Goal: Transaction & Acquisition: Purchase product/service

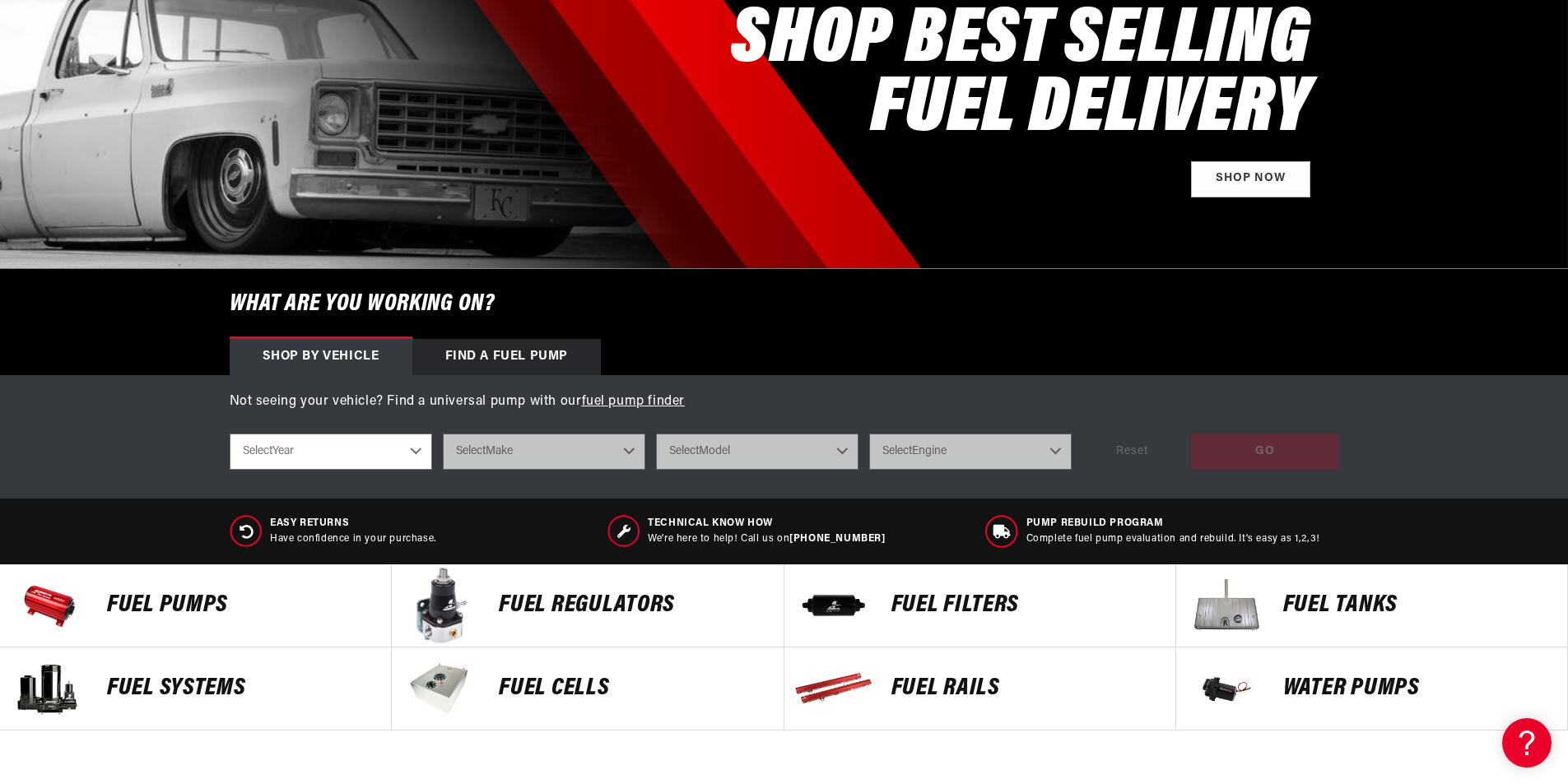
click at [415, 453] on select "Select Year [DATE] 2022 2021 2020 2019 2018 2017 2016 2015 2014 2013 2012 2011 …" at bounding box center [330, 451] width 203 height 36
select select "1967"
click at [229, 434] on select "Select Year [DATE] 2022 2021 2020 2019 2018 2017 2016 2015 2014 2013 2012 2011 …" at bounding box center [330, 451] width 203 height 36
select select "1967"
click at [628, 451] on select "Select Make Buick Chevrolet Dodge Ford GMC Oldsmobile [GEOGRAPHIC_DATA] [GEOGRA…" at bounding box center [544, 451] width 203 height 36
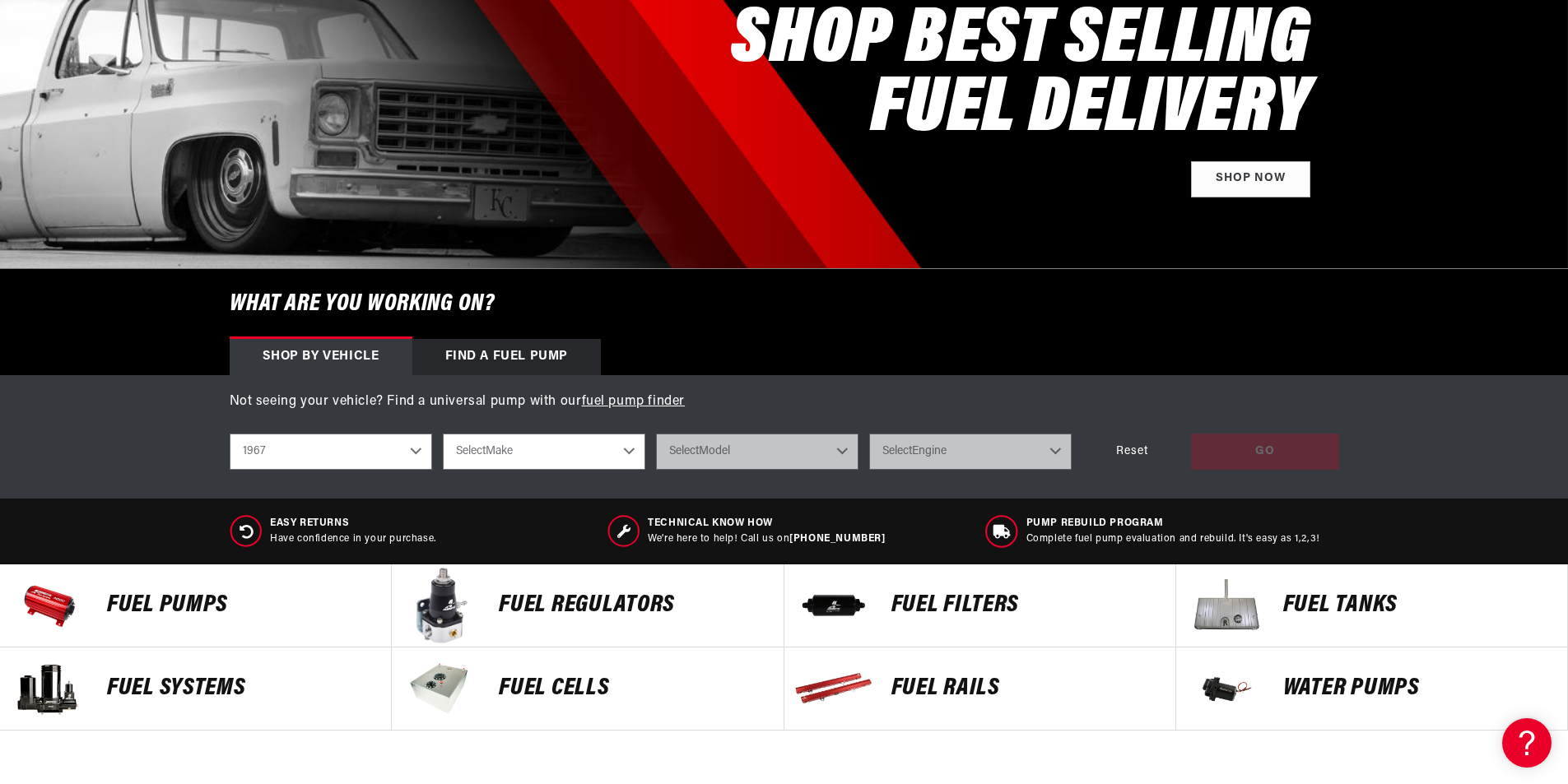
select select "Ford"
click at [443, 434] on select "Select Make Buick Chevrolet Dodge Ford GMC Oldsmobile [GEOGRAPHIC_DATA] [GEOGRA…" at bounding box center [544, 451] width 203 height 36
select select "Ford"
click at [840, 454] on select "Select Model Mustang" at bounding box center [756, 451] width 203 height 36
select select "Mustang"
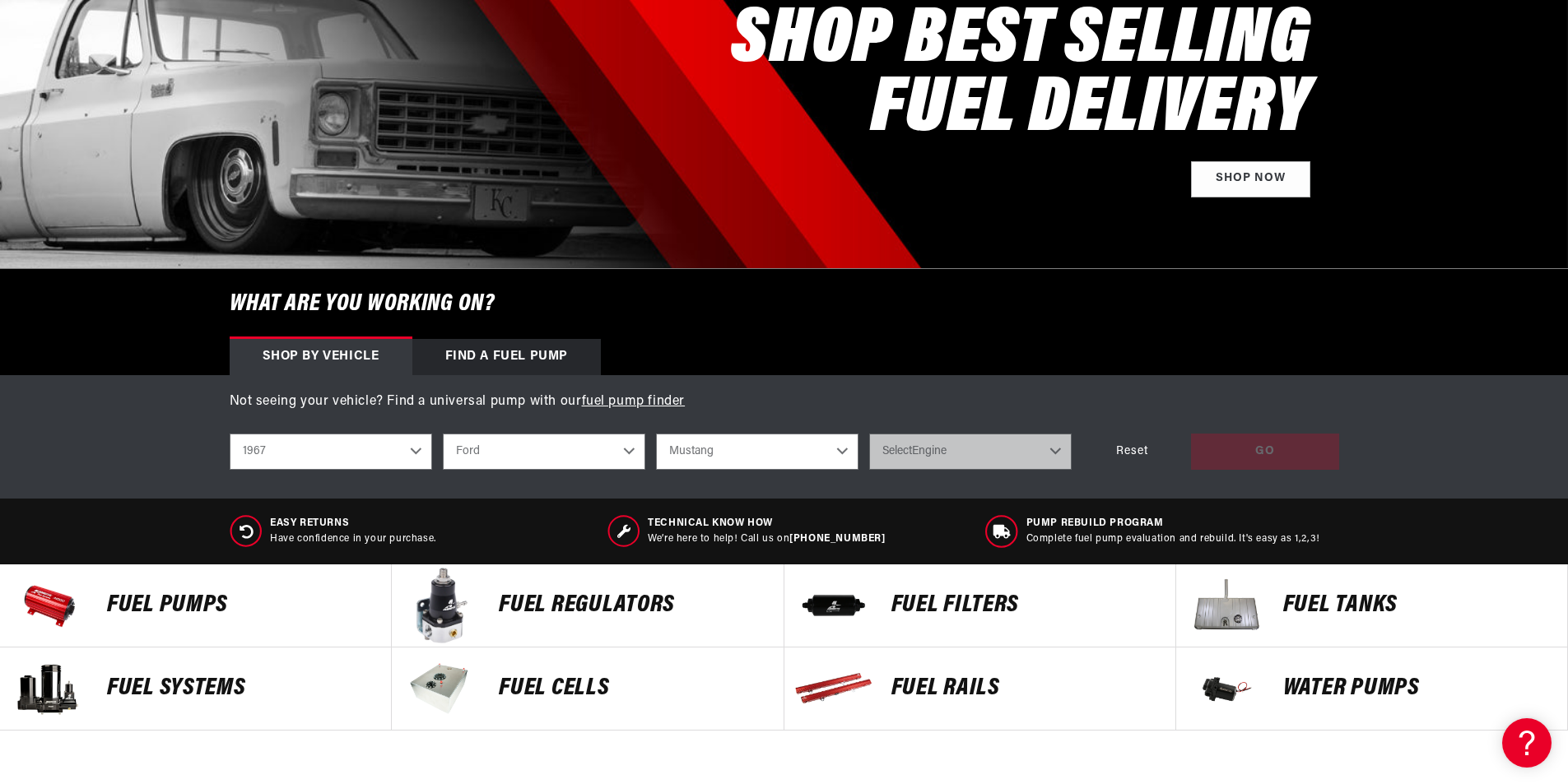
click at [656, 434] on select "Select Model Mustang" at bounding box center [756, 451] width 203 height 36
select select "Mustang"
click at [1052, 448] on select "Select Engine 3.3L 4.7L 6.4L 7.0L" at bounding box center [970, 451] width 203 height 36
select select "6.4L"
click at [869, 434] on select "Select Engine 3.3L 4.7L 6.4L 7.0L" at bounding box center [970, 451] width 203 height 36
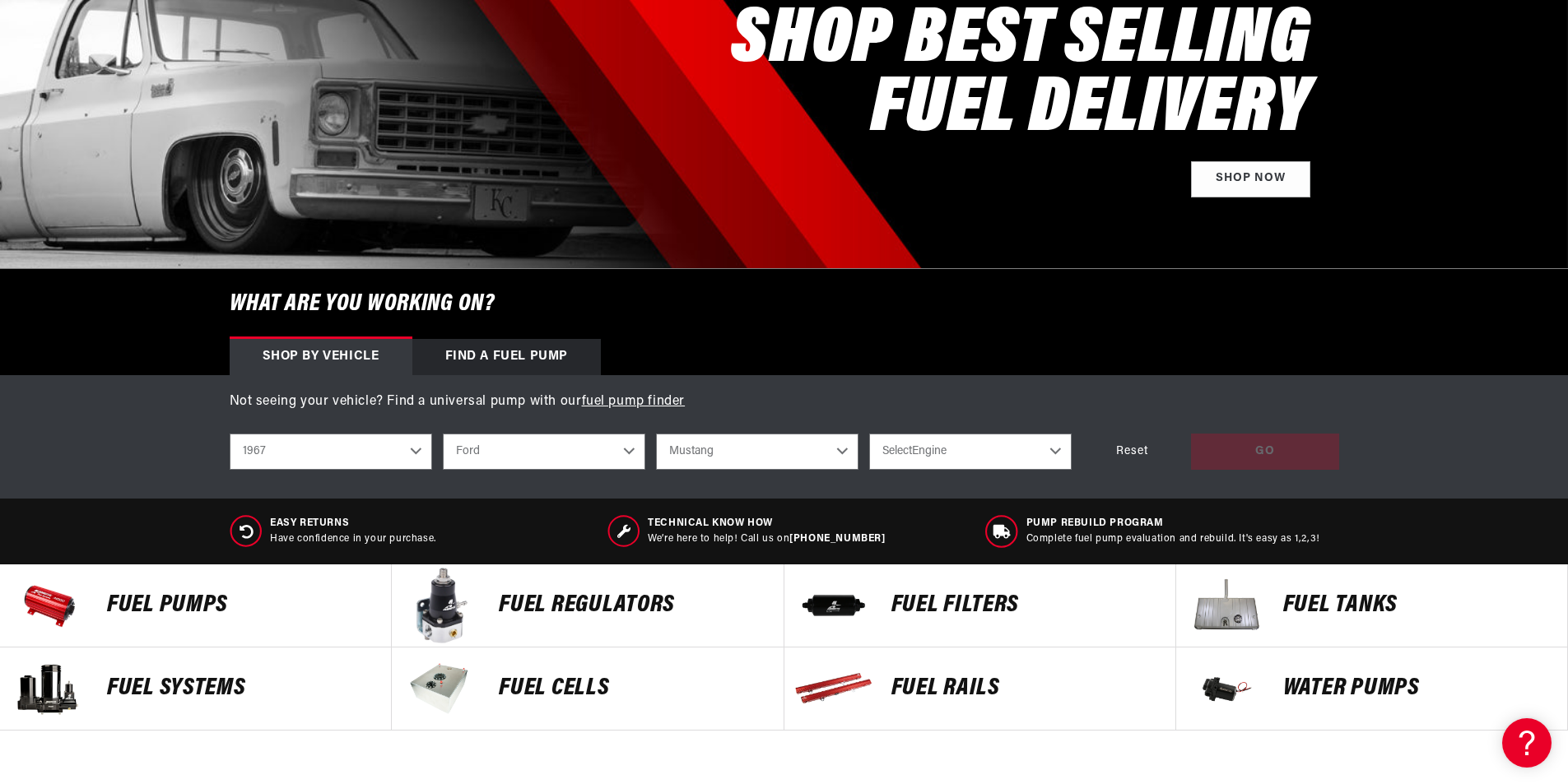
select select "6.4L"
click at [1250, 452] on div "GO" at bounding box center [1265, 452] width 149 height 37
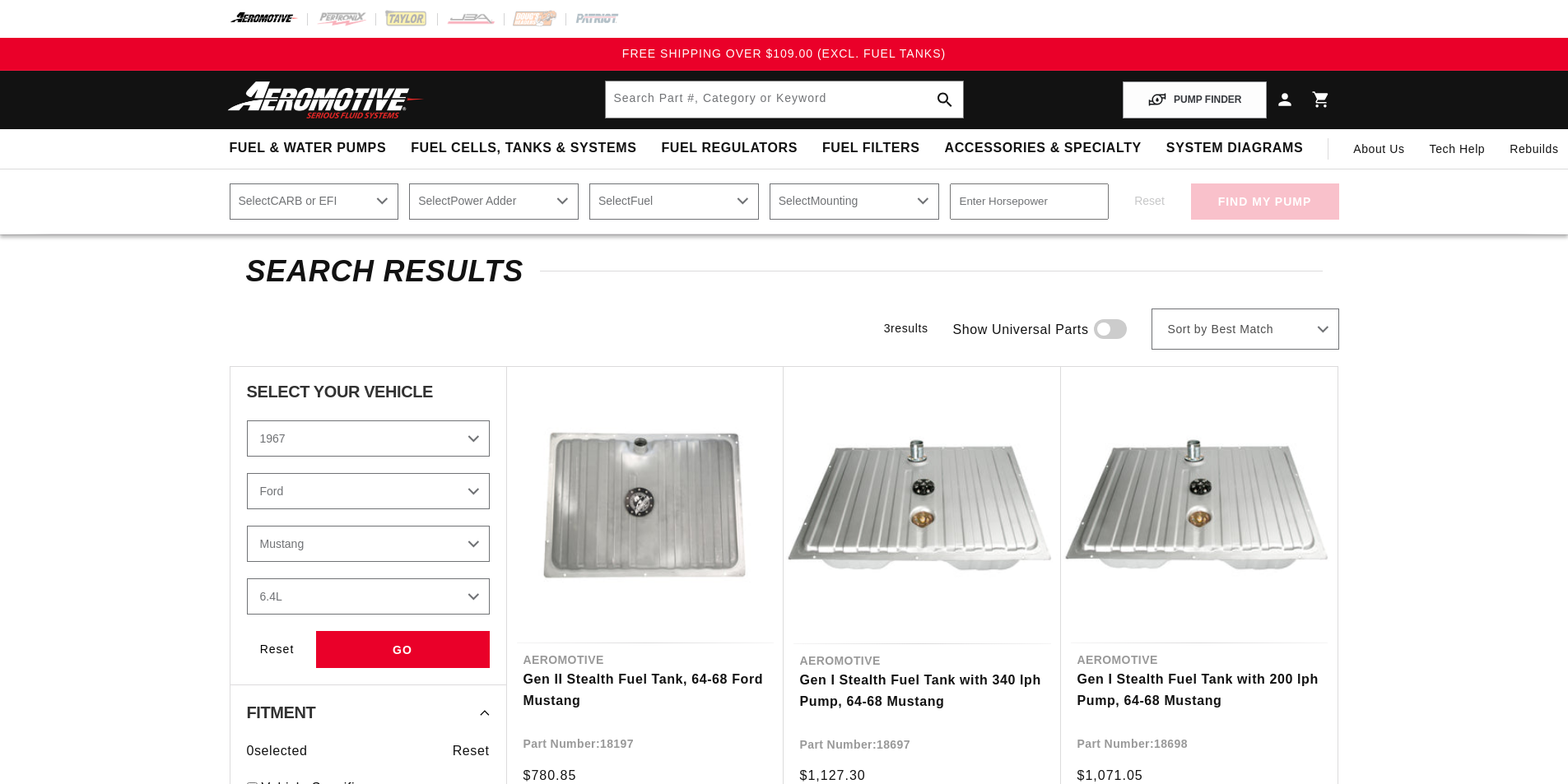
select select "1967"
select select "Ford"
select select "6.4L"
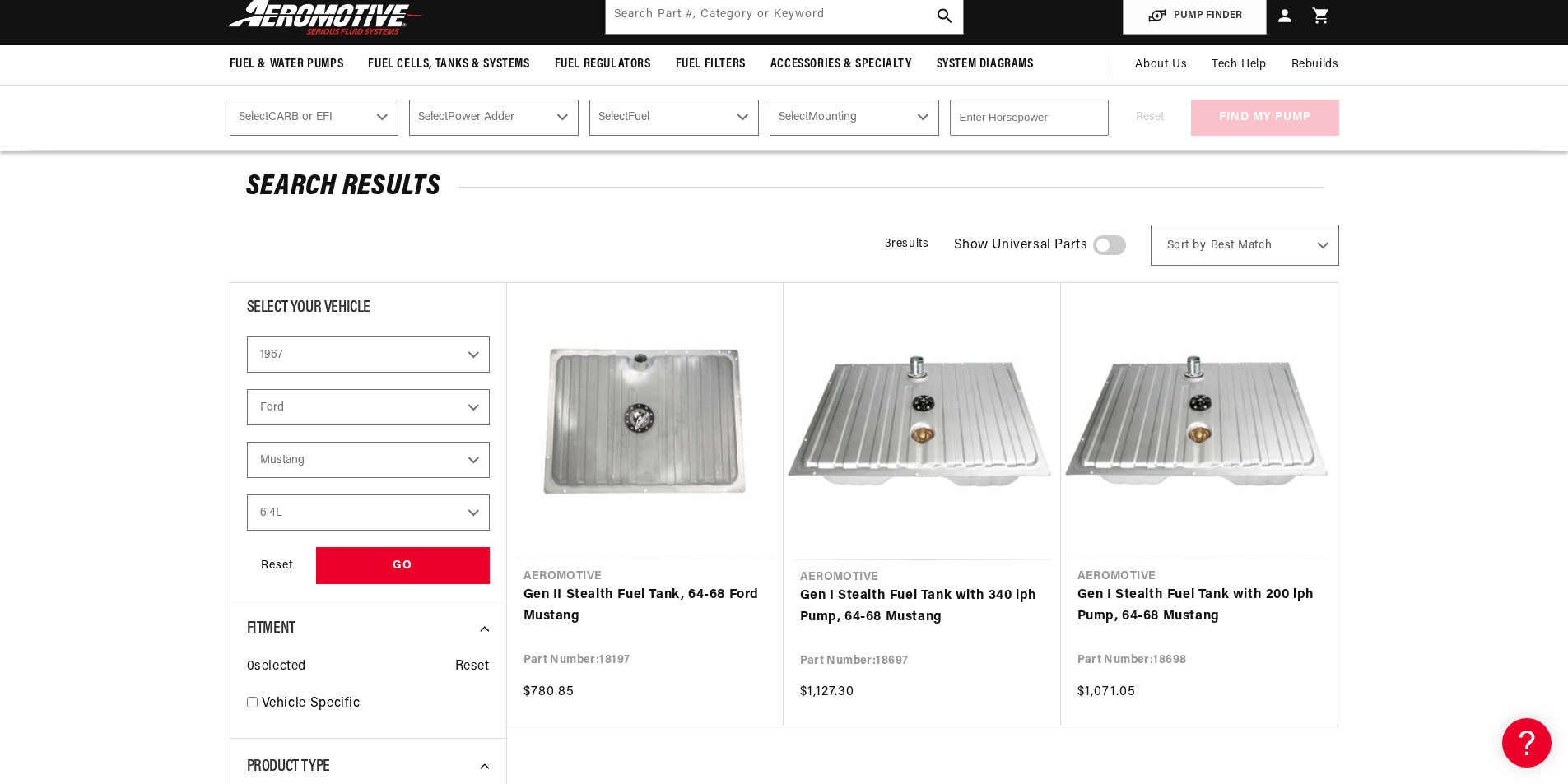
scroll to position [165, 0]
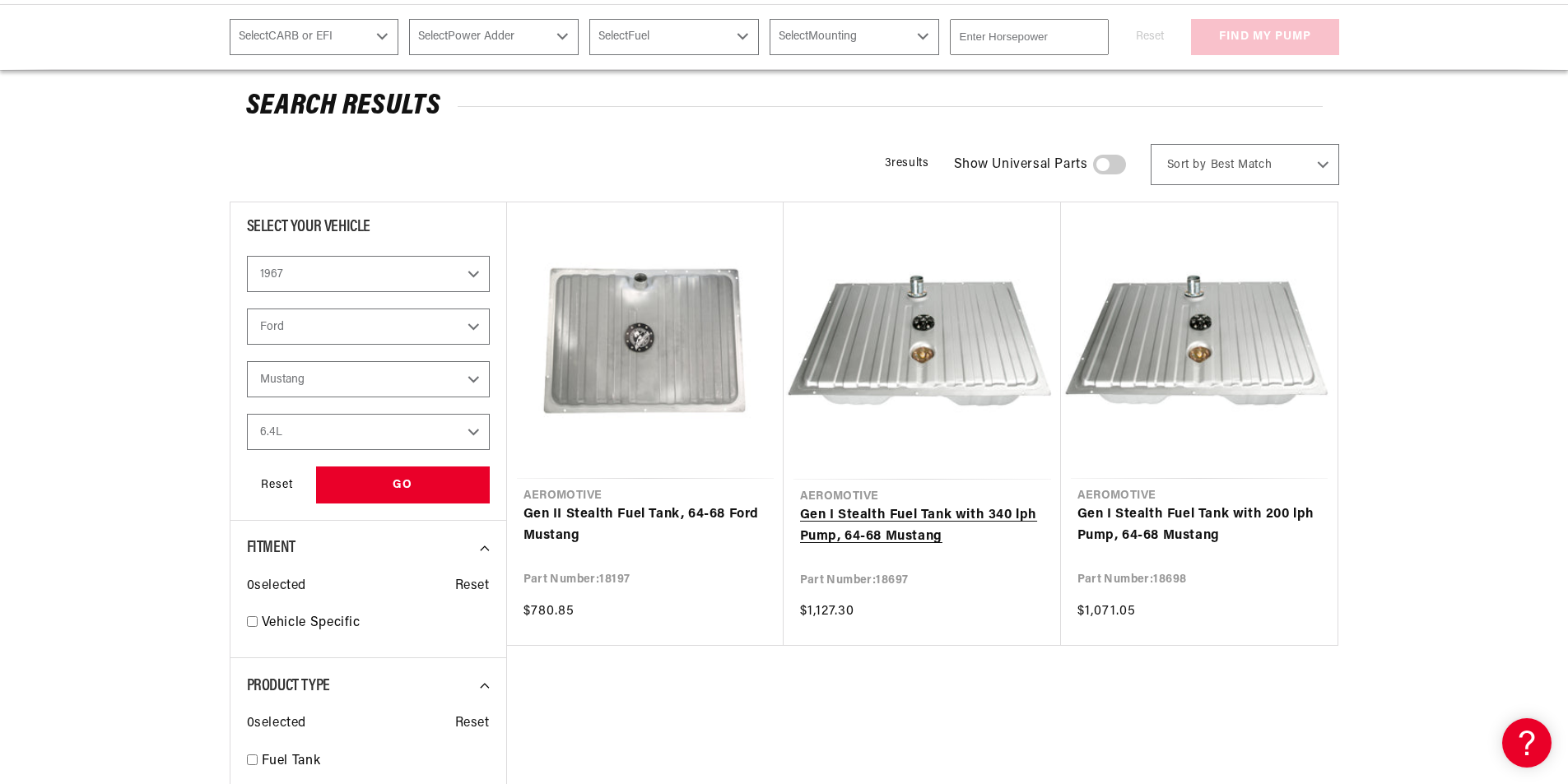
click at [912, 505] on link "Gen I Stealth Fuel Tank with 340 lph Pump, 64-68 Mustang" at bounding box center [922, 526] width 245 height 42
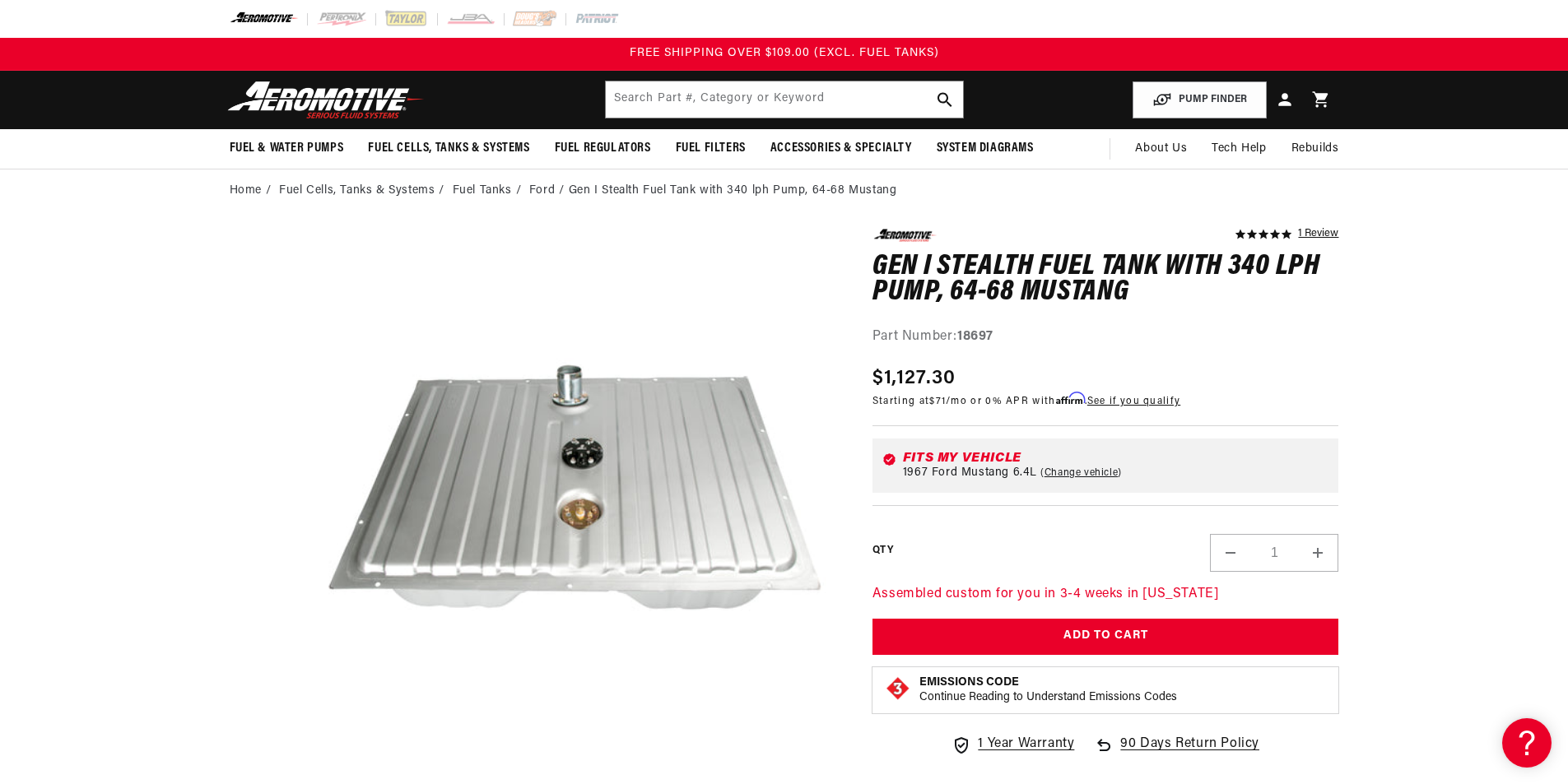
click at [962, 334] on strong "18697" at bounding box center [975, 337] width 36 height 13
drag, startPoint x: 962, startPoint y: 334, endPoint x: 1014, endPoint y: 334, distance: 52.0
click at [1014, 334] on div "Part Number: 18697" at bounding box center [1105, 337] width 467 height 21
copy strong "18697"
